Goal: Information Seeking & Learning: Learn about a topic

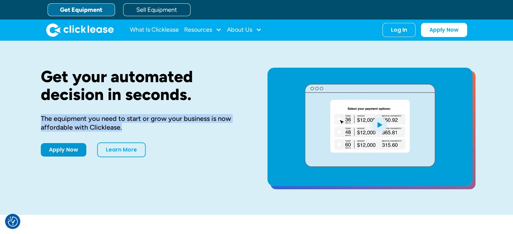
drag, startPoint x: 124, startPoint y: 129, endPoint x: 38, endPoint y: 120, distance: 86.7
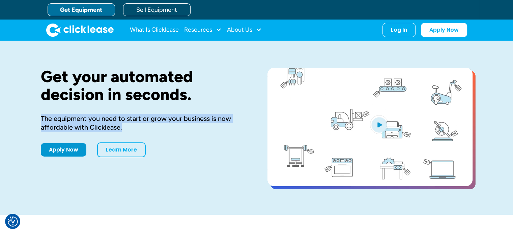
click at [38, 120] on div "Get your automated decision in seconds. The equipment you need to start or grow…" at bounding box center [256, 128] width 513 height 174
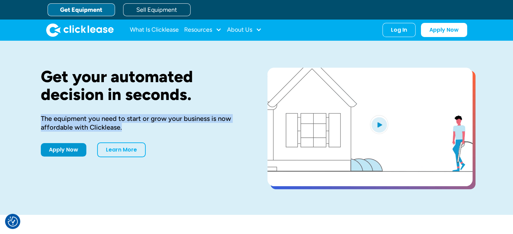
copy div "The equipment you need to start or grow your business is now affordable with Cl…"
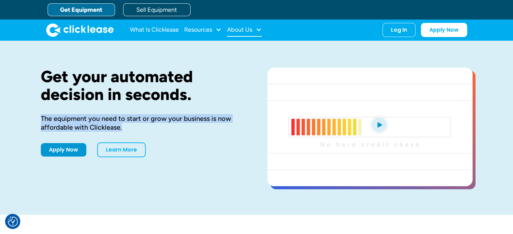
click at [257, 28] on div at bounding box center [258, 30] width 6 height 6
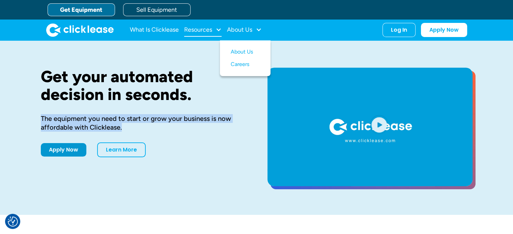
click at [213, 29] on div "Resources" at bounding box center [202, 29] width 37 height 13
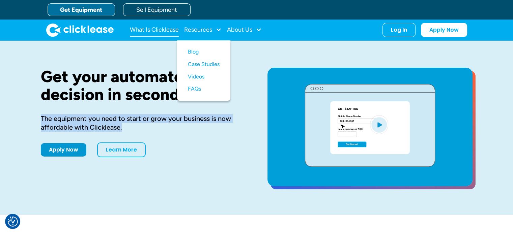
click at [159, 29] on link "What Is Clicklease" at bounding box center [154, 29] width 49 height 13
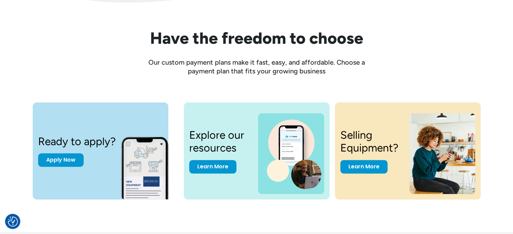
scroll to position [842, 0]
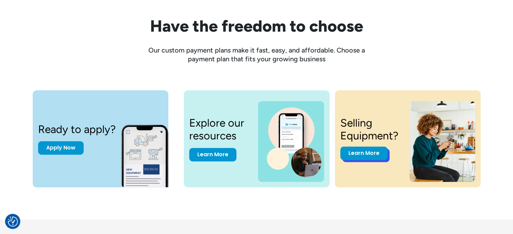
click at [371, 152] on link "Learn More" at bounding box center [363, 153] width 47 height 13
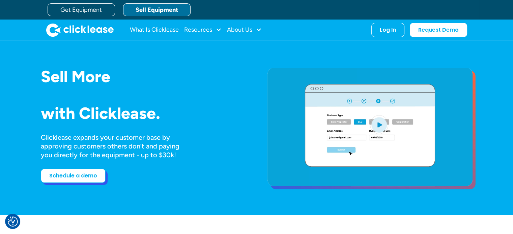
click at [70, 176] on link "Schedule a demo" at bounding box center [73, 176] width 65 height 14
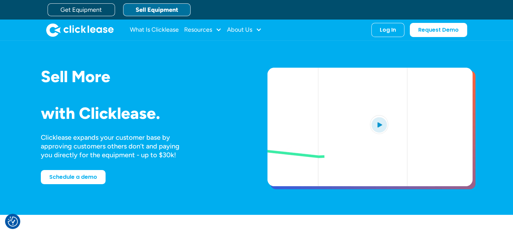
click at [144, 9] on link "Sell Equipment" at bounding box center [156, 9] width 67 height 13
click at [155, 30] on link "What Is Clicklease" at bounding box center [154, 29] width 49 height 13
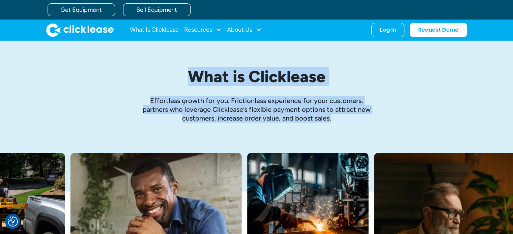
drag, startPoint x: 181, startPoint y: 71, endPoint x: 411, endPoint y: 118, distance: 234.3
click at [411, 118] on div "What is Clicklease Effortless growth ﻿for you. Frictionless experience for your…" at bounding box center [256, 95] width 317 height 55
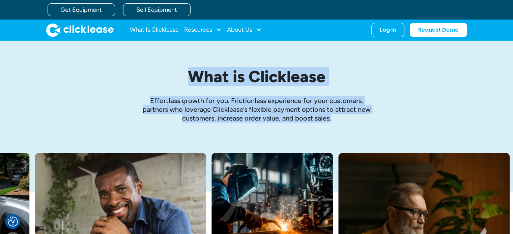
copy div "What is Clicklease Effortless growth ﻿for you. Frictionless experience for your…"
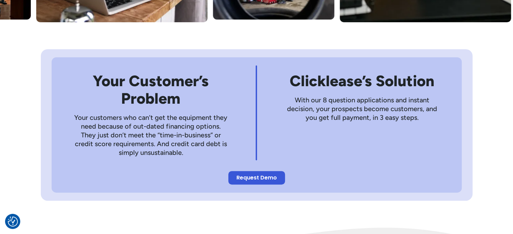
scroll to position [337, 0]
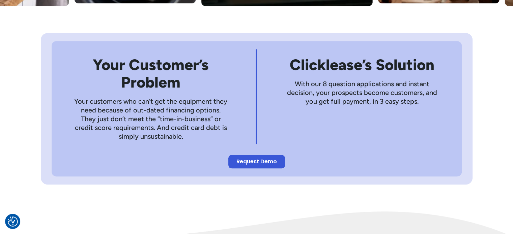
click at [340, 96] on p "With our 8 question applications and instant decision, your prospects become cu…" at bounding box center [361, 93] width 155 height 26
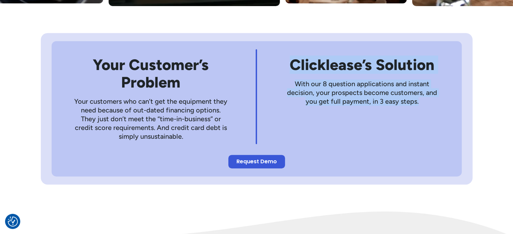
drag, startPoint x: 282, startPoint y: 64, endPoint x: 425, endPoint y: 108, distance: 150.2
click at [425, 108] on div "Your Customer’s Problem Your customers who can’t get the equipment they need be…" at bounding box center [256, 96] width 388 height 95
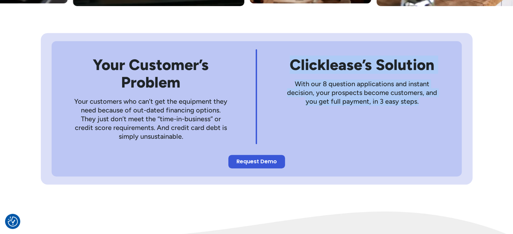
copy div "Clicklease’s Solution With our 8 question applications and instant decision, yo…"
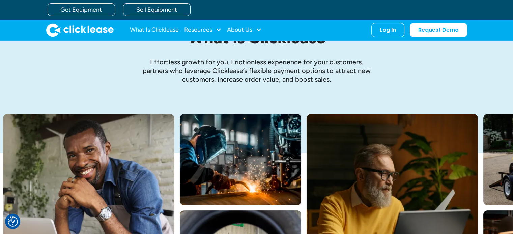
scroll to position [0, 0]
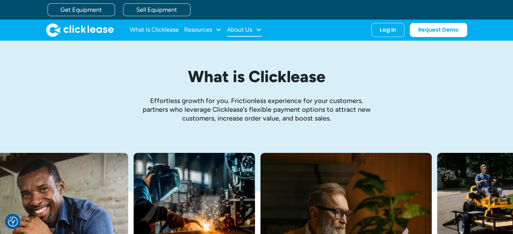
click at [251, 30] on div "About Us" at bounding box center [239, 30] width 25 height 0
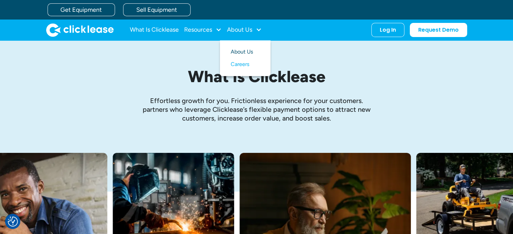
click at [248, 51] on link "About Us" at bounding box center [244, 52] width 29 height 12
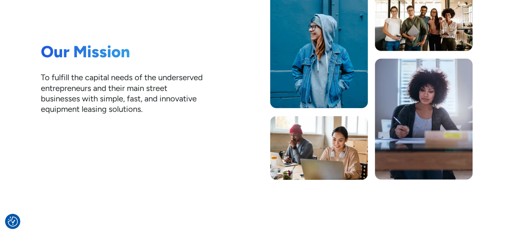
scroll to position [168, 0]
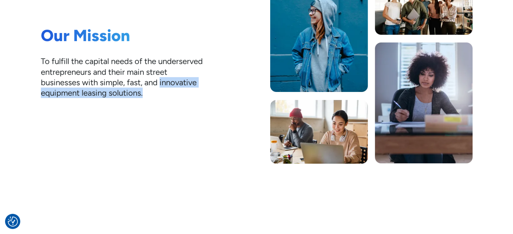
drag, startPoint x: 40, startPoint y: 94, endPoint x: 192, endPoint y: 97, distance: 152.0
click at [192, 97] on div "Our Mission To fulfill the capital needs of the underserved entrepreneurs and t…" at bounding box center [256, 67] width 513 height 247
copy div "innovative equipment leasing solutions."
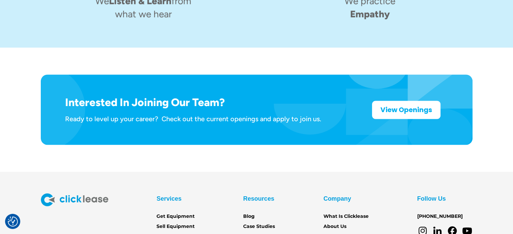
scroll to position [1113, 0]
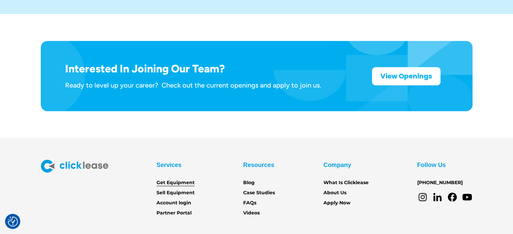
click at [181, 179] on link "Get Equipment" at bounding box center [175, 182] width 38 height 7
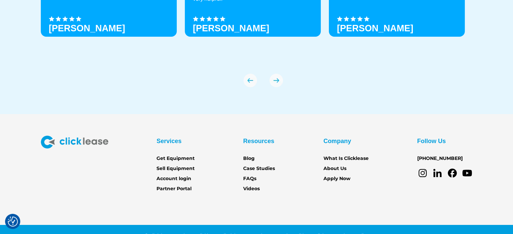
scroll to position [2391, 0]
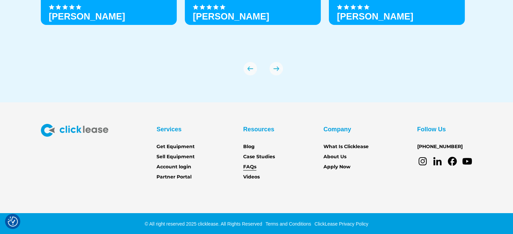
click at [248, 165] on link "FAQs" at bounding box center [249, 166] width 13 height 7
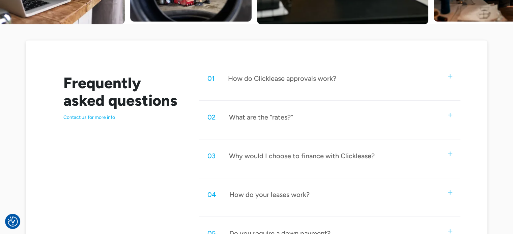
scroll to position [337, 0]
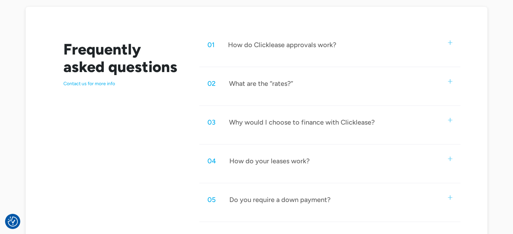
click at [262, 81] on div "What are the “rates?”" at bounding box center [261, 83] width 64 height 9
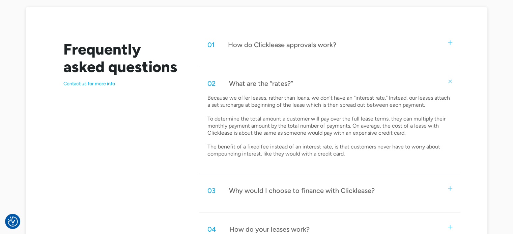
click at [262, 81] on div "What are the “rates?”" at bounding box center [261, 83] width 64 height 9
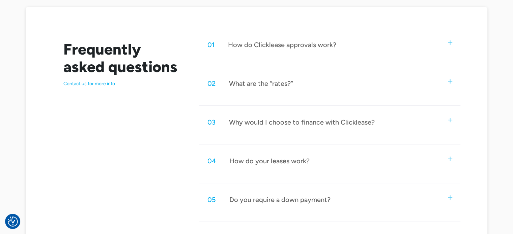
click at [280, 161] on div "How do your leases work?" at bounding box center [269, 161] width 80 height 9
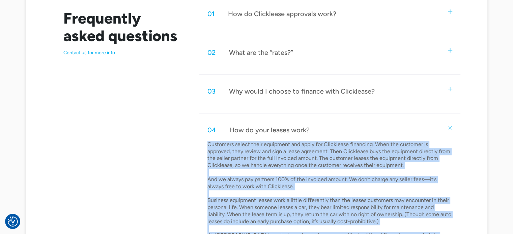
scroll to position [424, 0]
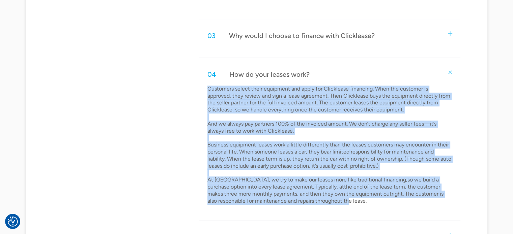
drag, startPoint x: 197, startPoint y: 175, endPoint x: 318, endPoint y: 202, distance: 124.3
click at [318, 204] on div "Frequently asked questions Contact us for more info 01 How do Clicklease approv…" at bounding box center [256, 142] width 407 height 391
copy p "Loremipsu dolors ametc adipiscin eli seddo eiu Temporinci utlaboree. Dolo mag a…"
